Goal: Task Accomplishment & Management: Manage account settings

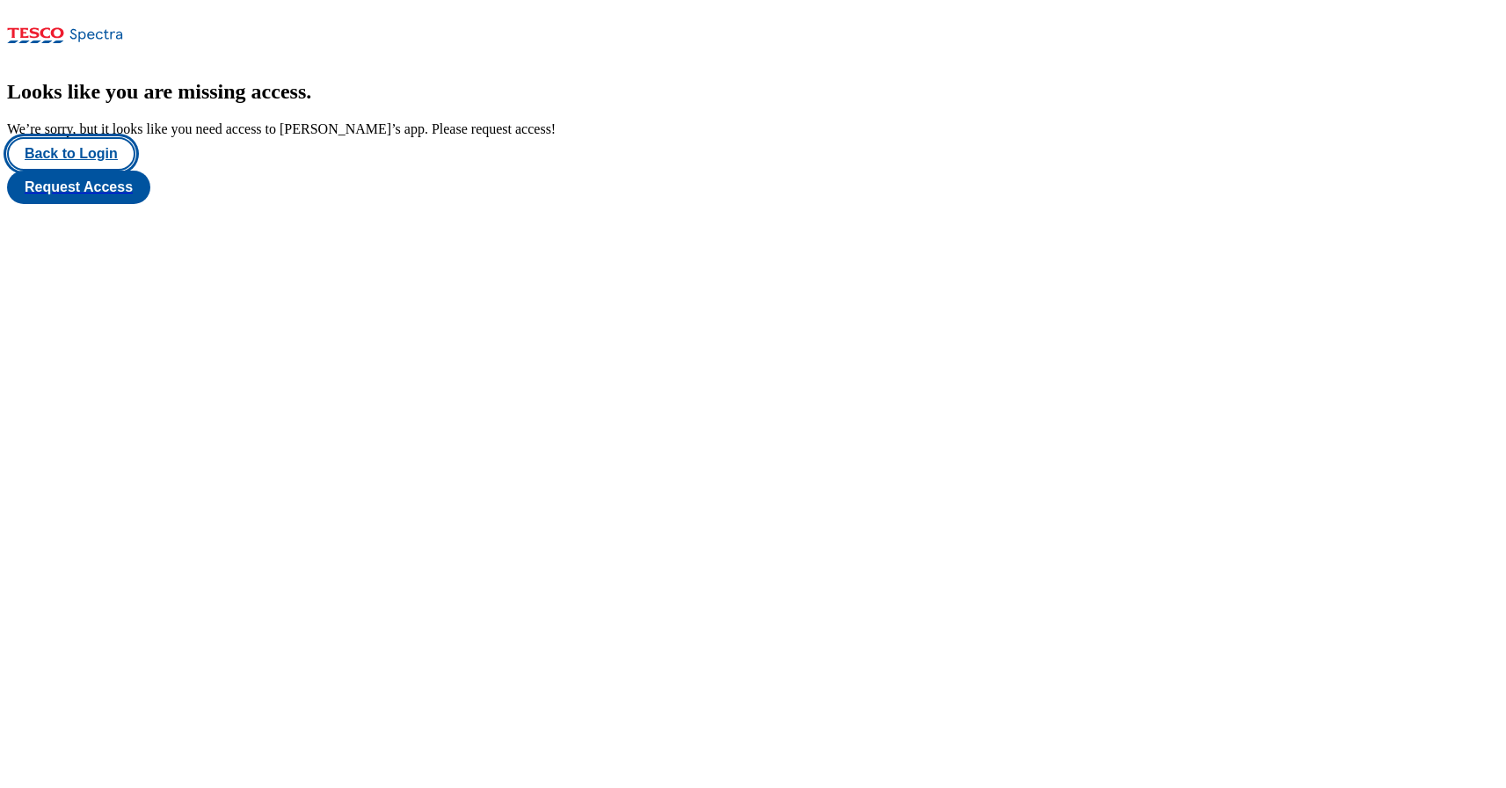
click at [80, 171] on button "Back to Login" at bounding box center [71, 153] width 128 height 33
